Goal: Task Accomplishment & Management: Manage account settings

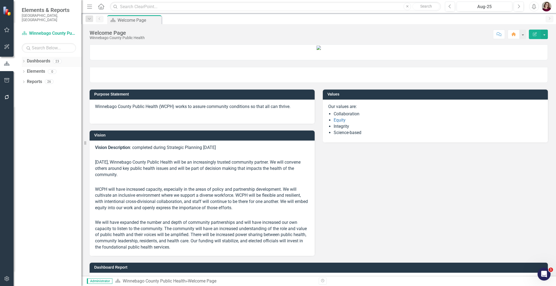
click at [25, 57] on div "Dropdown Dashboards 23" at bounding box center [52, 62] width 60 height 10
click at [24, 60] on icon at bounding box center [23, 61] width 1 height 2
click at [24, 70] on icon "Dropdown" at bounding box center [26, 71] width 4 height 3
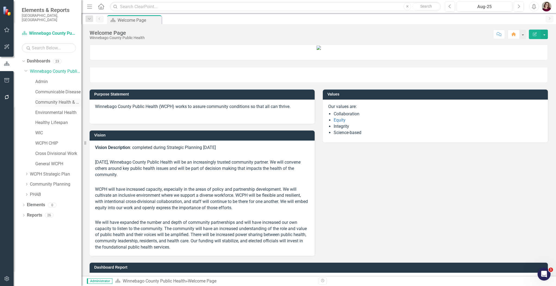
click at [60, 99] on link "Community Health & Prevention" at bounding box center [58, 102] width 46 height 6
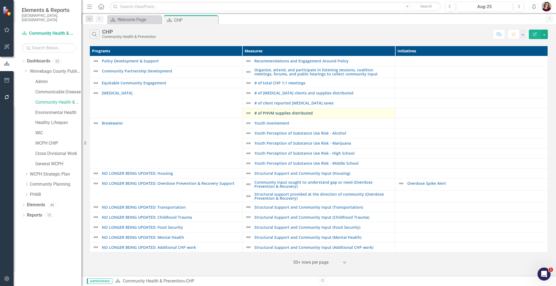
click at [270, 113] on link "# of PHVM supplies distributed" at bounding box center [323, 113] width 138 height 4
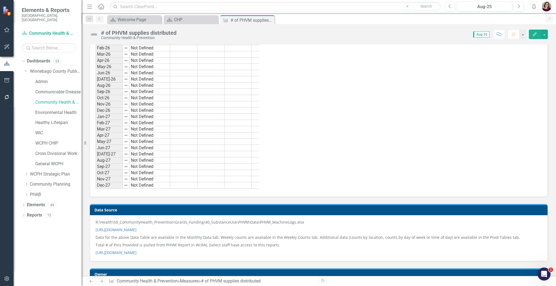
scroll to position [326, 0]
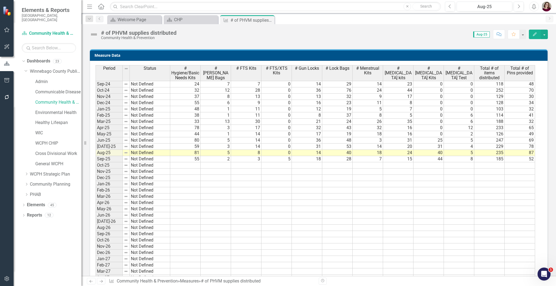
click at [521, 159] on td "52" at bounding box center [520, 159] width 30 height 6
click at [520, 159] on td "52" at bounding box center [520, 159] width 30 height 6
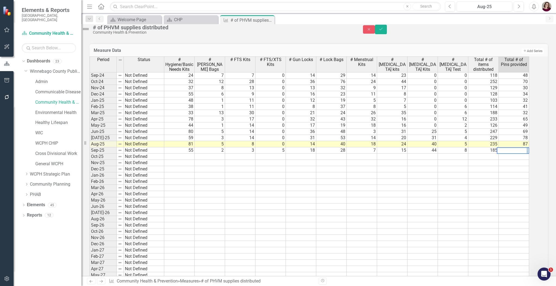
scroll to position [0, 2]
type textarea "5"
click at [501, 185] on td at bounding box center [486, 182] width 31 height 6
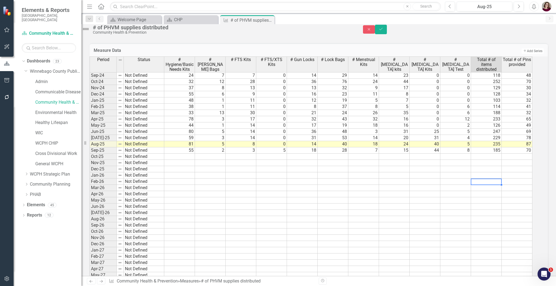
click at [184, 154] on td "55" at bounding box center [179, 150] width 31 height 6
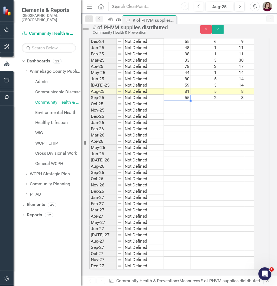
scroll to position [468, 0]
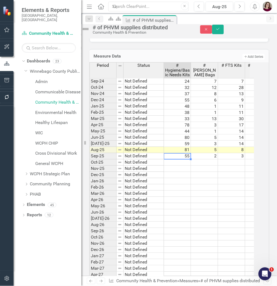
click at [184, 178] on td at bounding box center [177, 175] width 27 height 6
click at [179, 160] on td "55" at bounding box center [177, 156] width 27 height 6
click at [191, 160] on td "55" at bounding box center [177, 156] width 27 height 6
click at [191, 160] on textarea "70" at bounding box center [177, 156] width 27 height 7
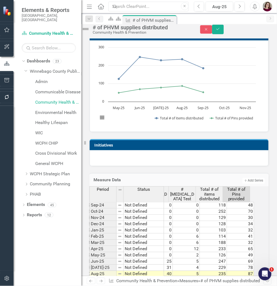
scroll to position [323, 0]
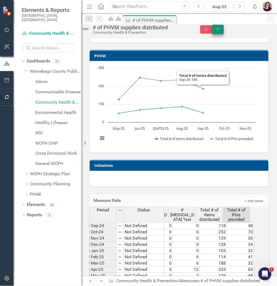
type textarea "70"
click at [225, 29] on button "Save" at bounding box center [219, 30] width 12 height 10
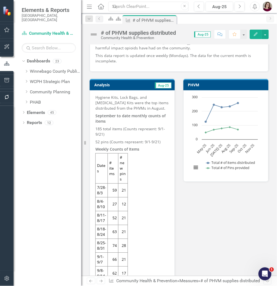
scroll to position [36, 0]
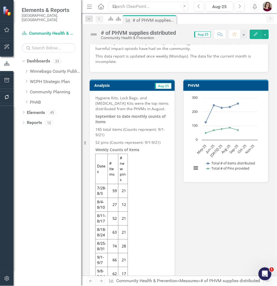
click at [130, 140] on p "52 pins (Counts represent: 9/1-9/21)" at bounding box center [133, 143] width 74 height 8
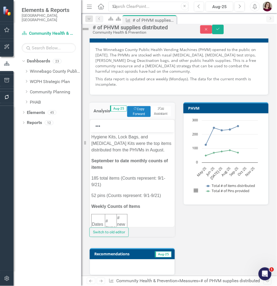
scroll to position [0, 0]
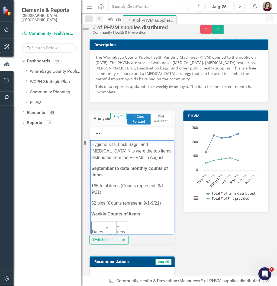
click at [97, 192] on p "185 total items (Counts represent: 9/1-9/21)" at bounding box center [132, 188] width 82 height 13
click at [127, 195] on p "259 total items (Counts represent: 9/1-9/21)" at bounding box center [132, 188] width 82 height 13
click at [95, 206] on p "52 pins (Counts represent: 9/1-9/21)" at bounding box center [132, 203] width 82 height 7
click at [97, 206] on p "70 pins (Counts represent: 9/1-9/21)" at bounding box center [132, 203] width 82 height 7
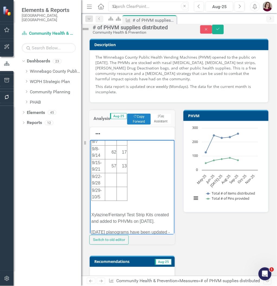
scroll to position [181, 0]
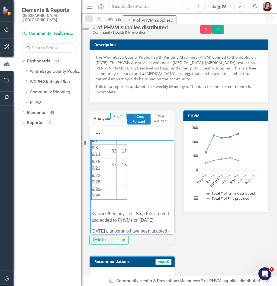
click at [108, 186] on td "Rich Text Area. Press ALT-0 for help." at bounding box center [111, 179] width 12 height 14
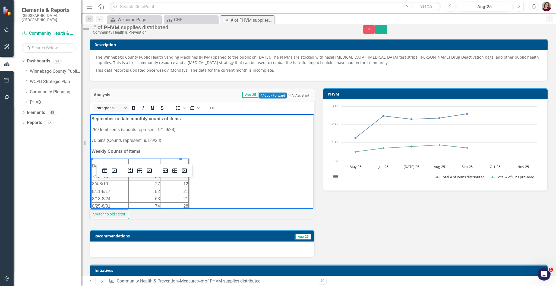
scroll to position [0, 0]
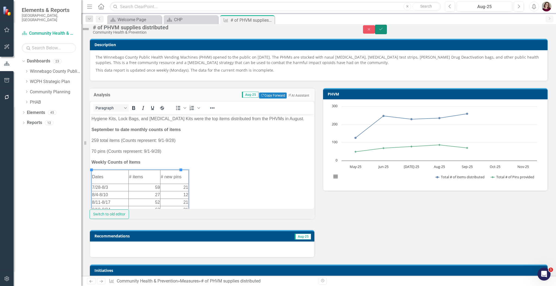
click at [383, 31] on icon "Save" at bounding box center [380, 29] width 5 height 4
